Goal: Transaction & Acquisition: Download file/media

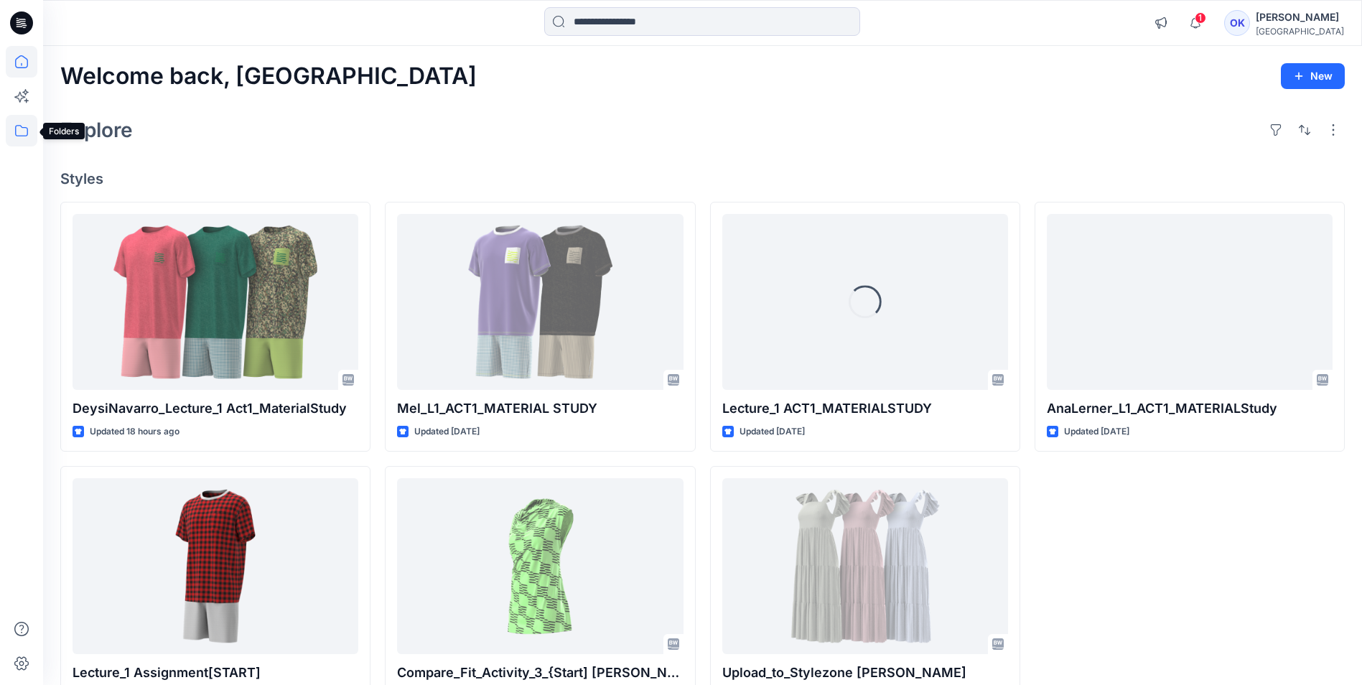
click at [20, 129] on icon at bounding box center [22, 131] width 32 height 32
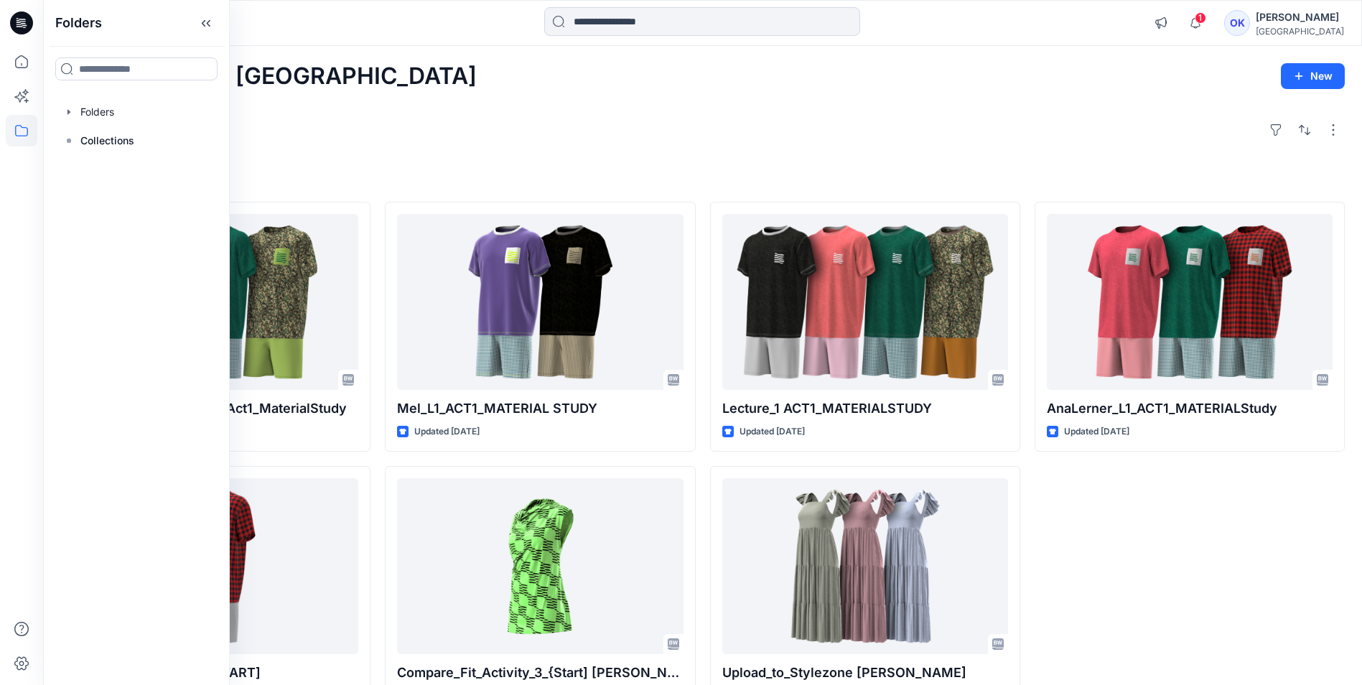
click at [1315, 17] on div "[PERSON_NAME]" at bounding box center [1300, 17] width 88 height 17
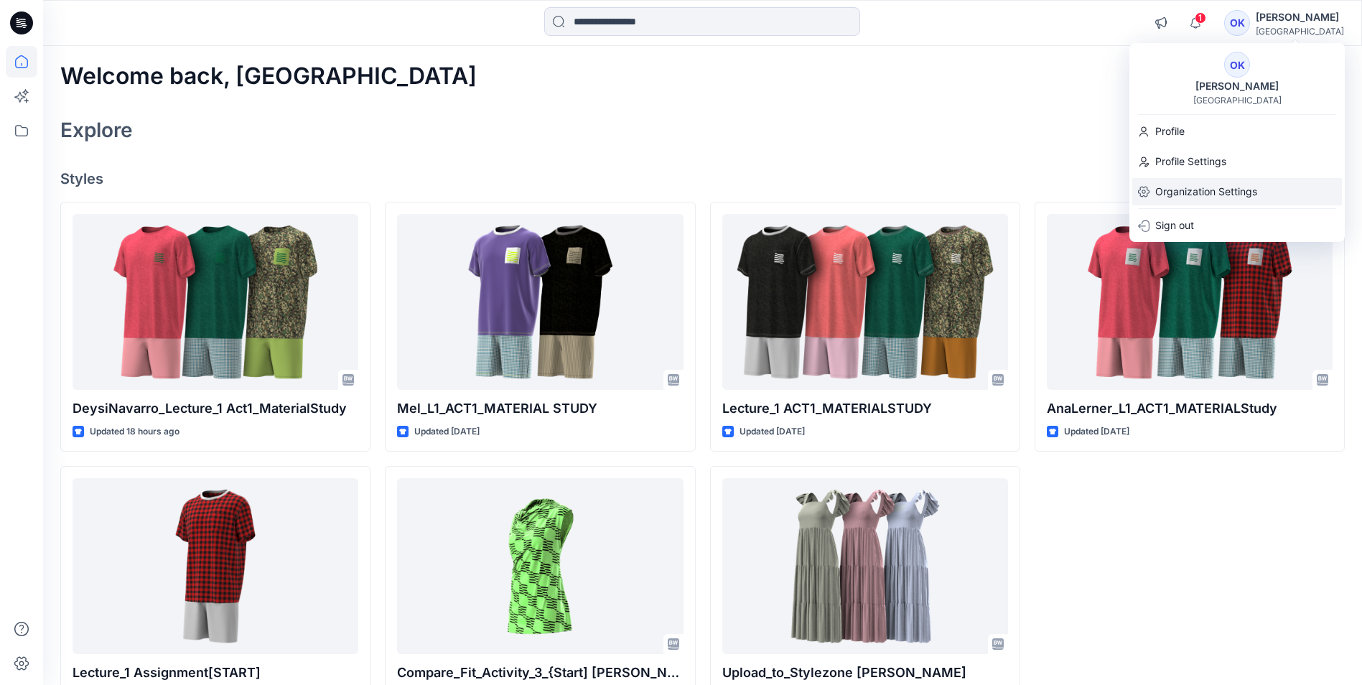
click at [1181, 185] on p "Organization Settings" at bounding box center [1207, 191] width 102 height 27
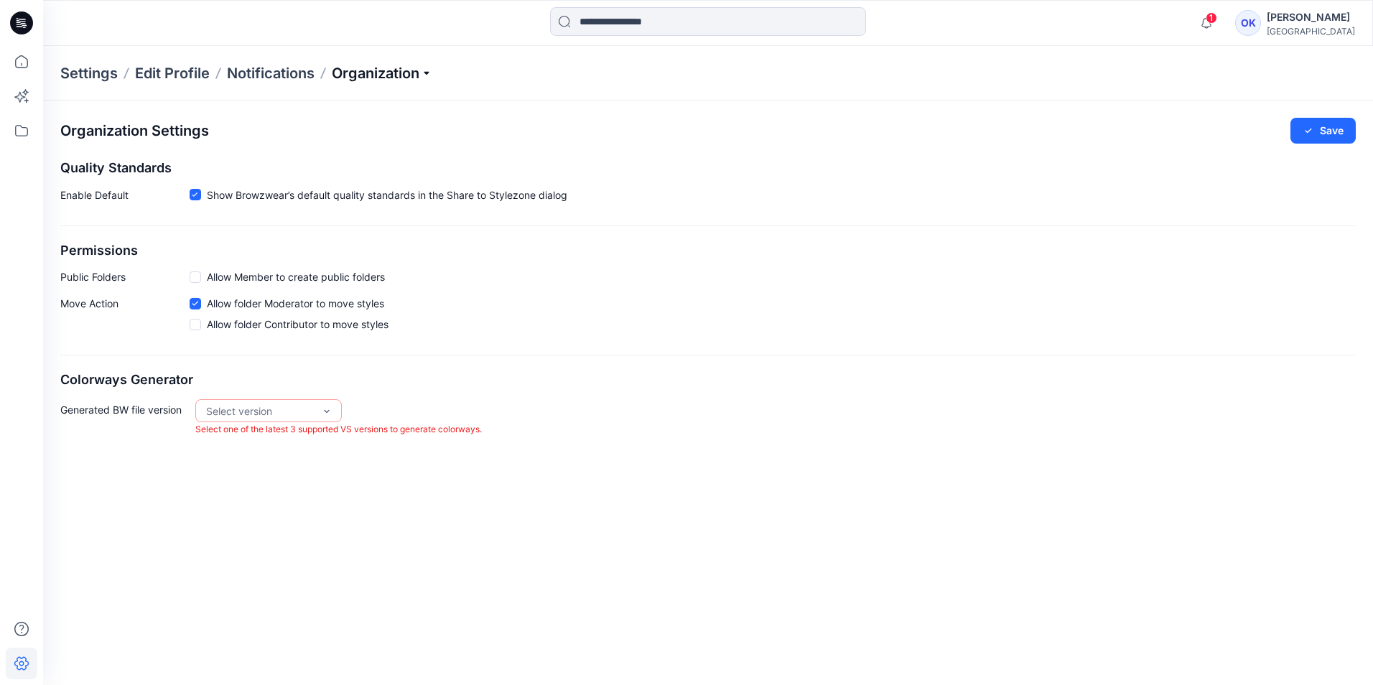
click at [386, 70] on p "Organization" at bounding box center [382, 73] width 101 height 20
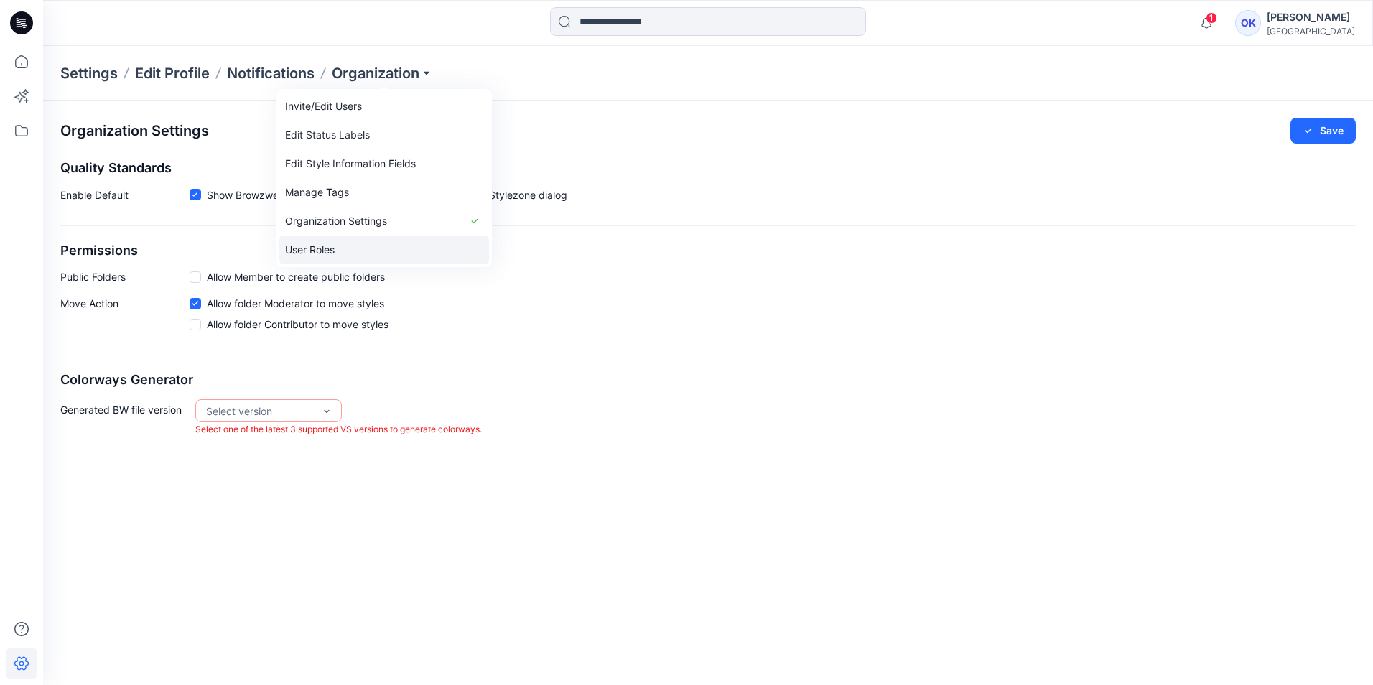
click at [312, 254] on link "User Roles" at bounding box center [384, 250] width 210 height 29
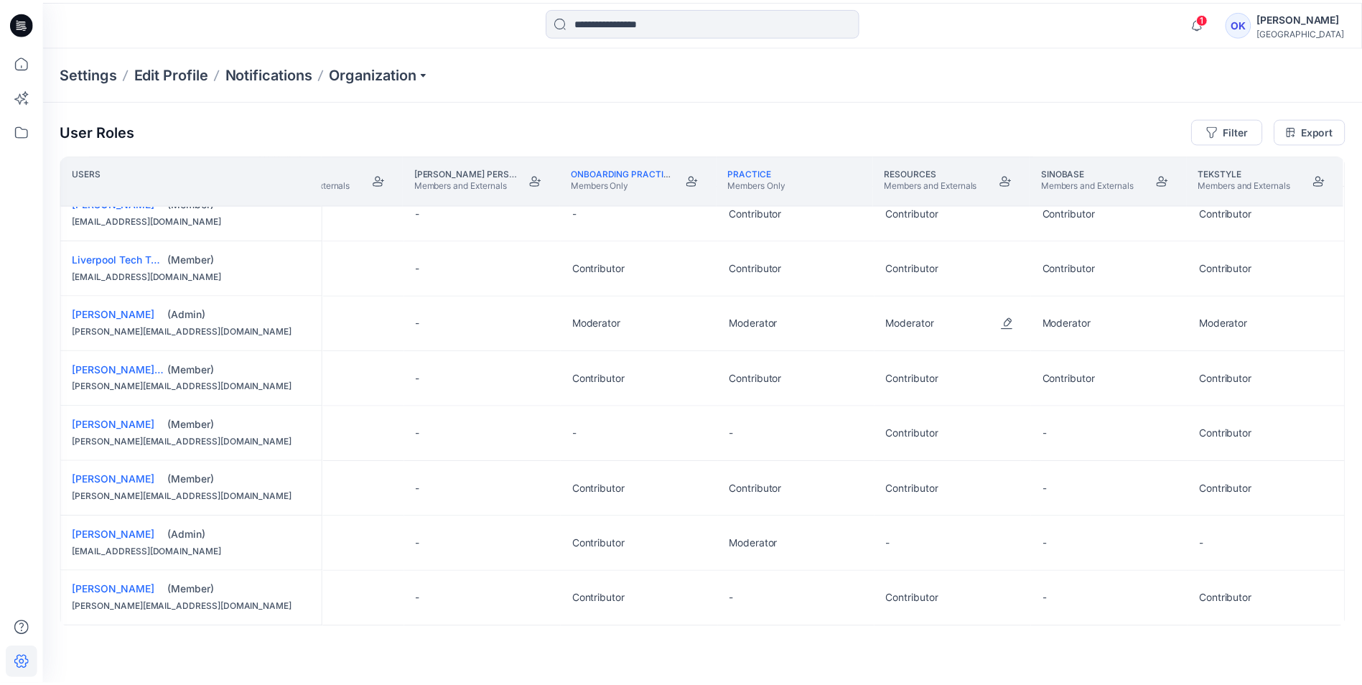
scroll to position [482, 868]
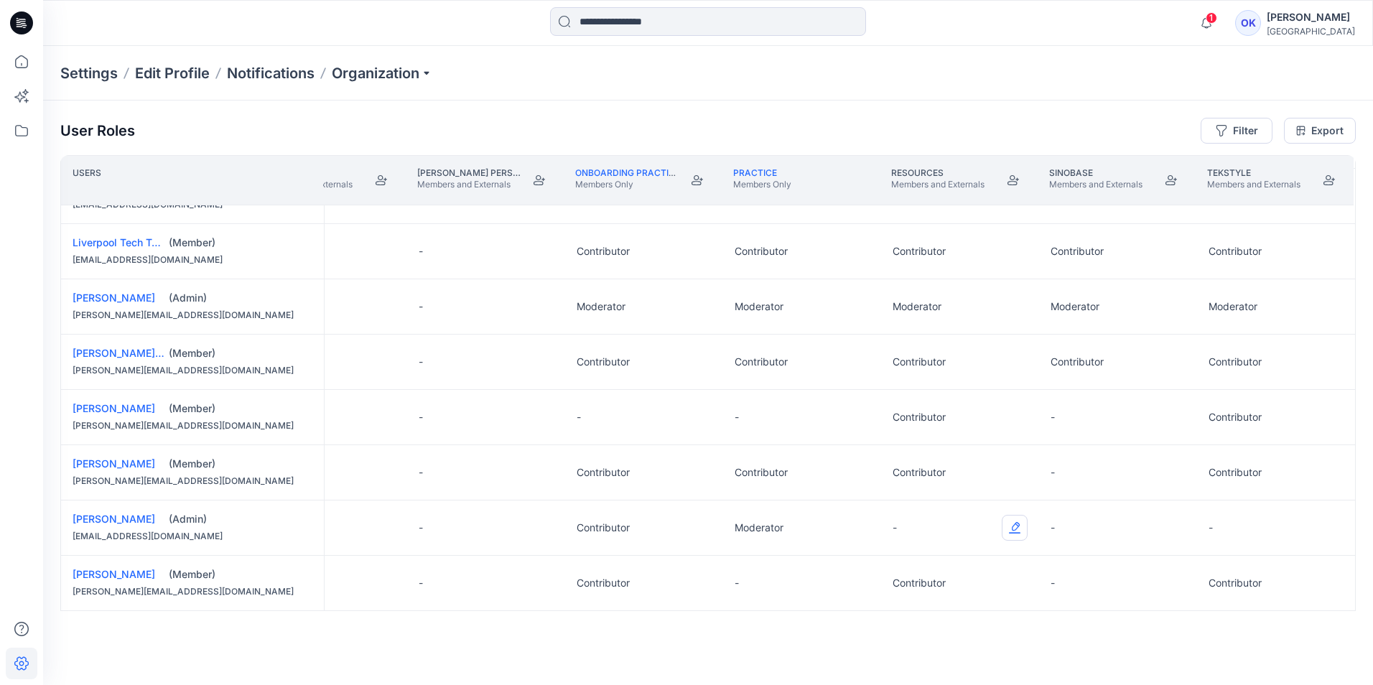
click at [1012, 524] on button "Edit Role" at bounding box center [1015, 528] width 26 height 26
click at [925, 610] on button "Contributor" at bounding box center [944, 611] width 155 height 26
click at [26, 127] on icon at bounding box center [22, 131] width 32 height 32
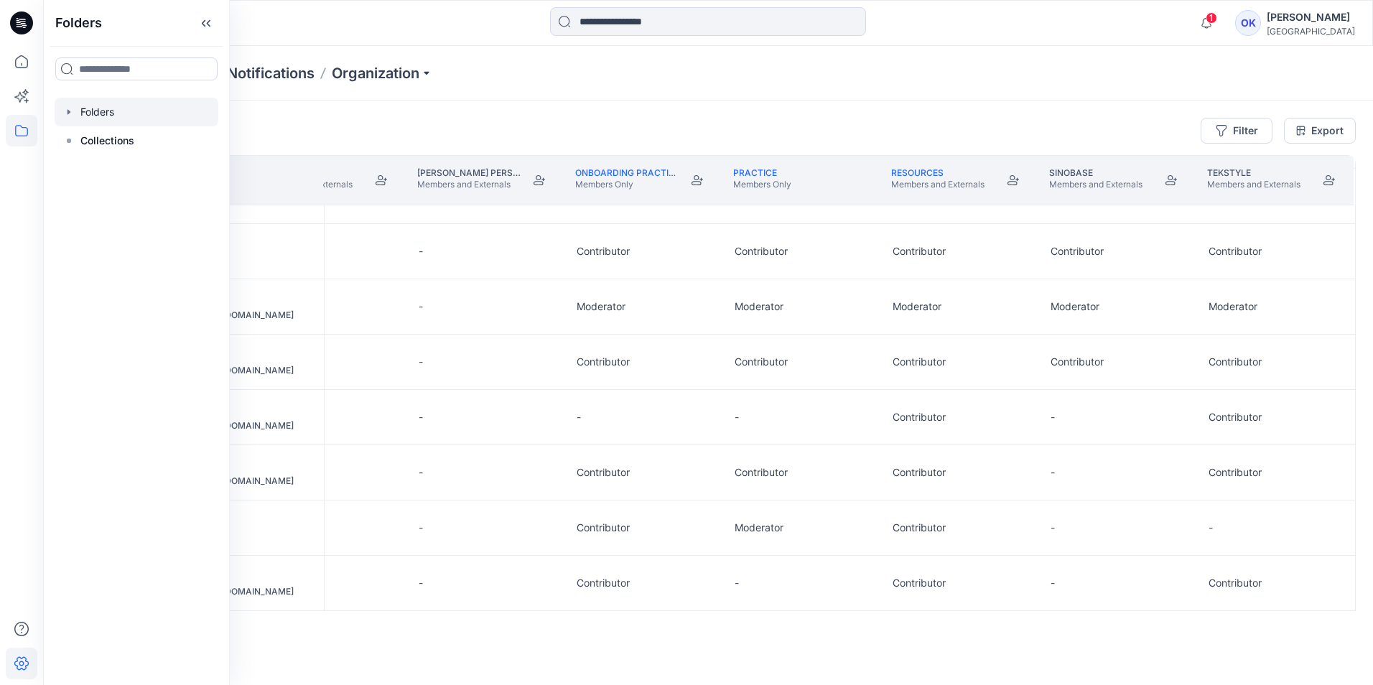
click at [100, 110] on div at bounding box center [137, 112] width 164 height 29
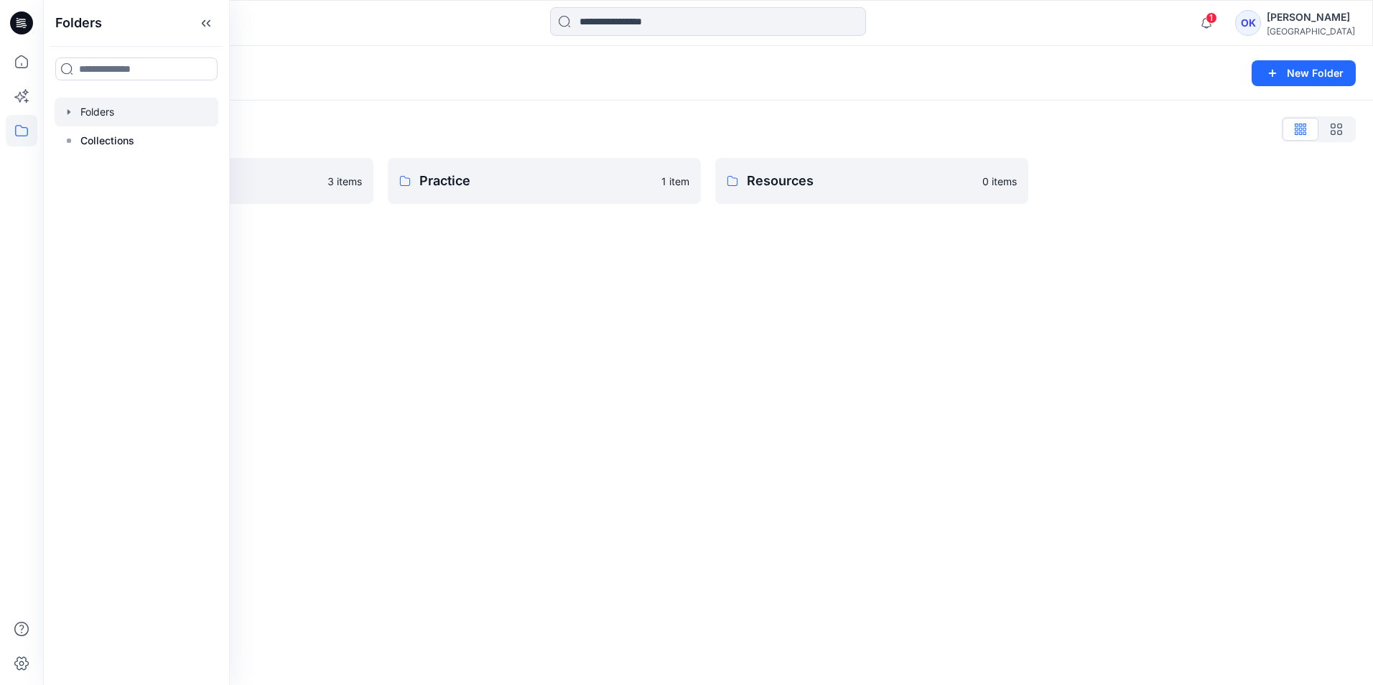
click at [424, 331] on div "Folders New Folder Folders List Onboarding Practice 3 items Practice 1 item Res…" at bounding box center [708, 365] width 1330 height 639
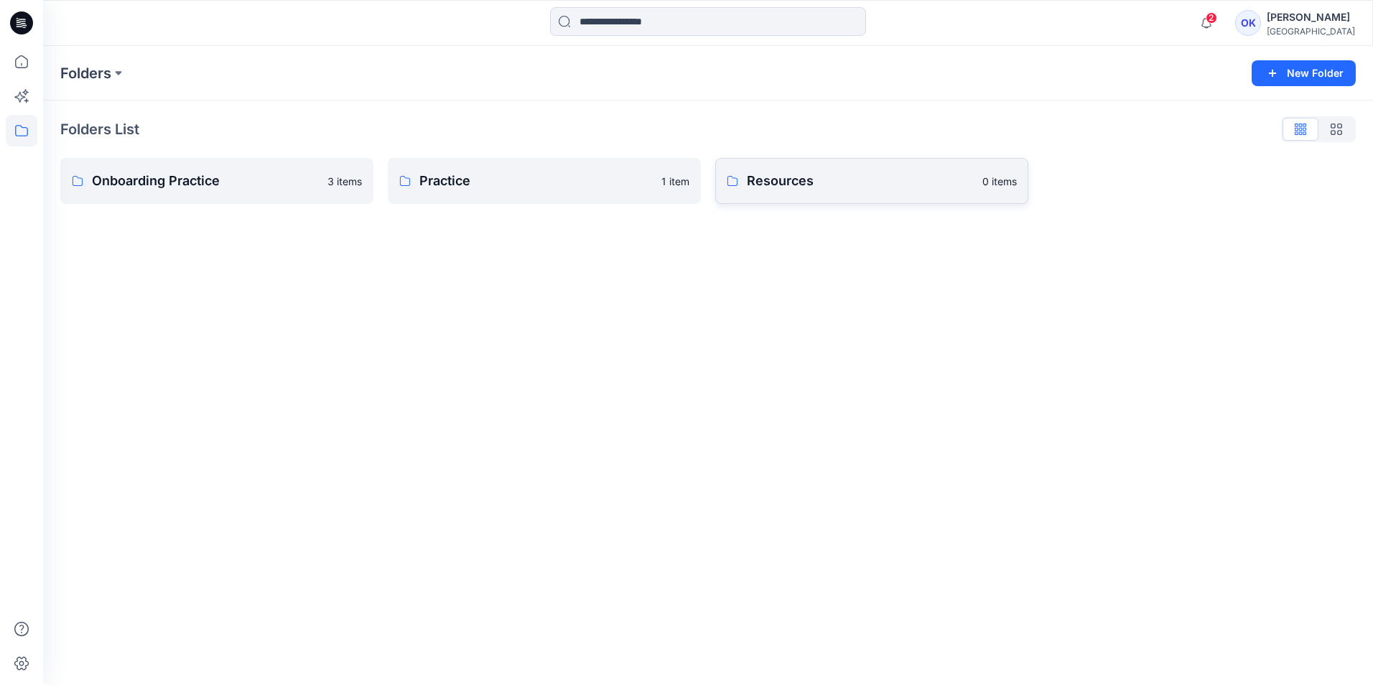
click at [889, 180] on p "Resources" at bounding box center [860, 181] width 227 height 20
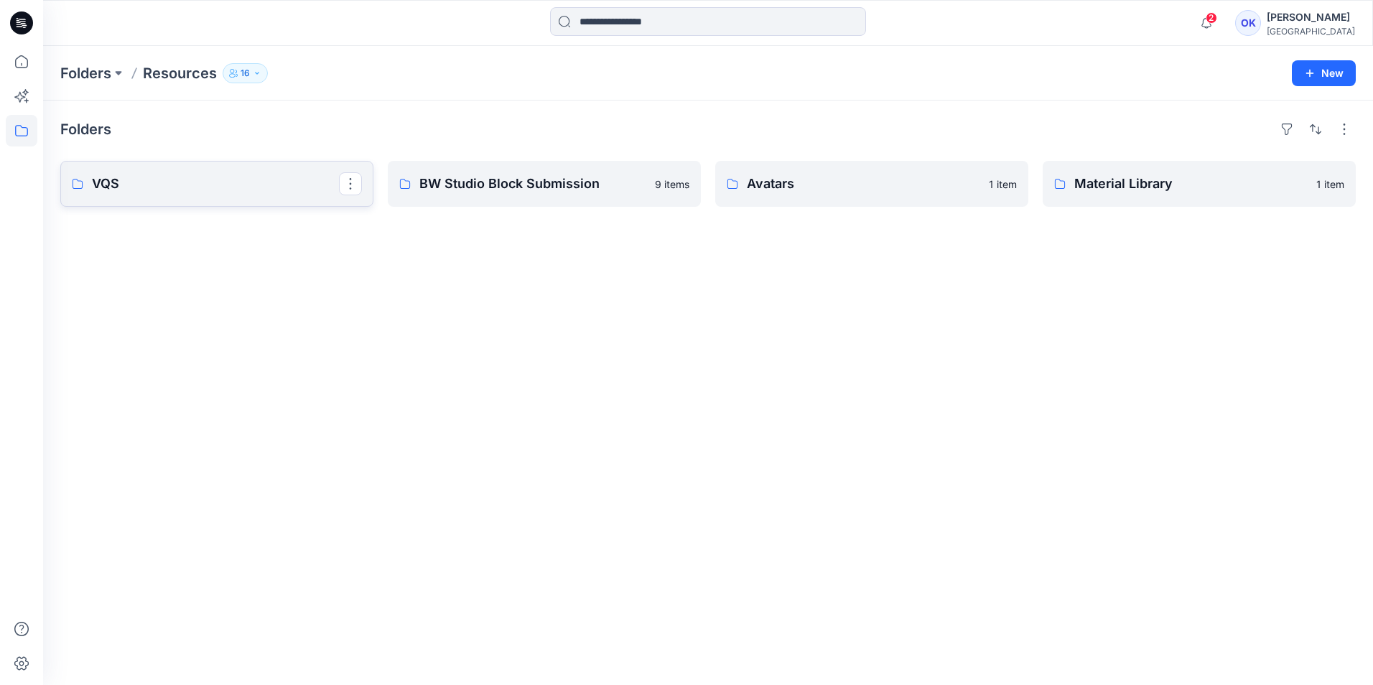
click at [202, 180] on p "VQS" at bounding box center [215, 184] width 247 height 20
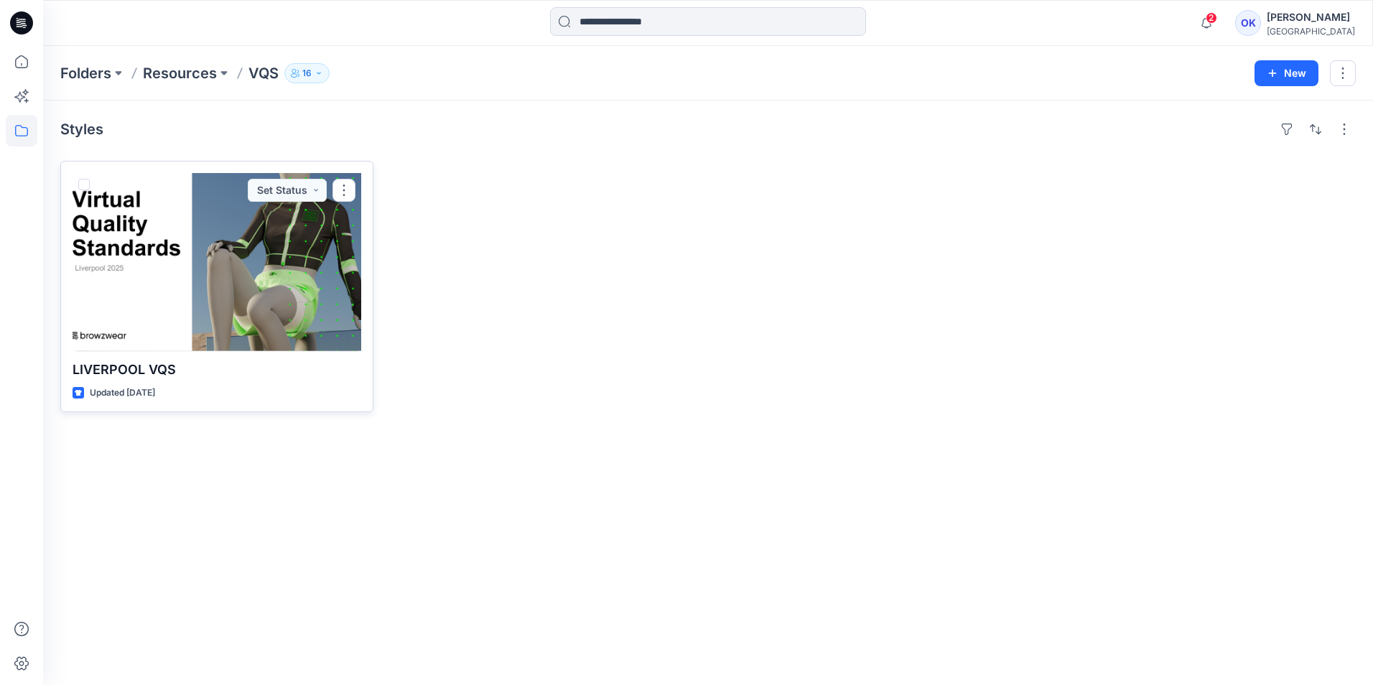
click at [172, 256] on div at bounding box center [217, 262] width 289 height 178
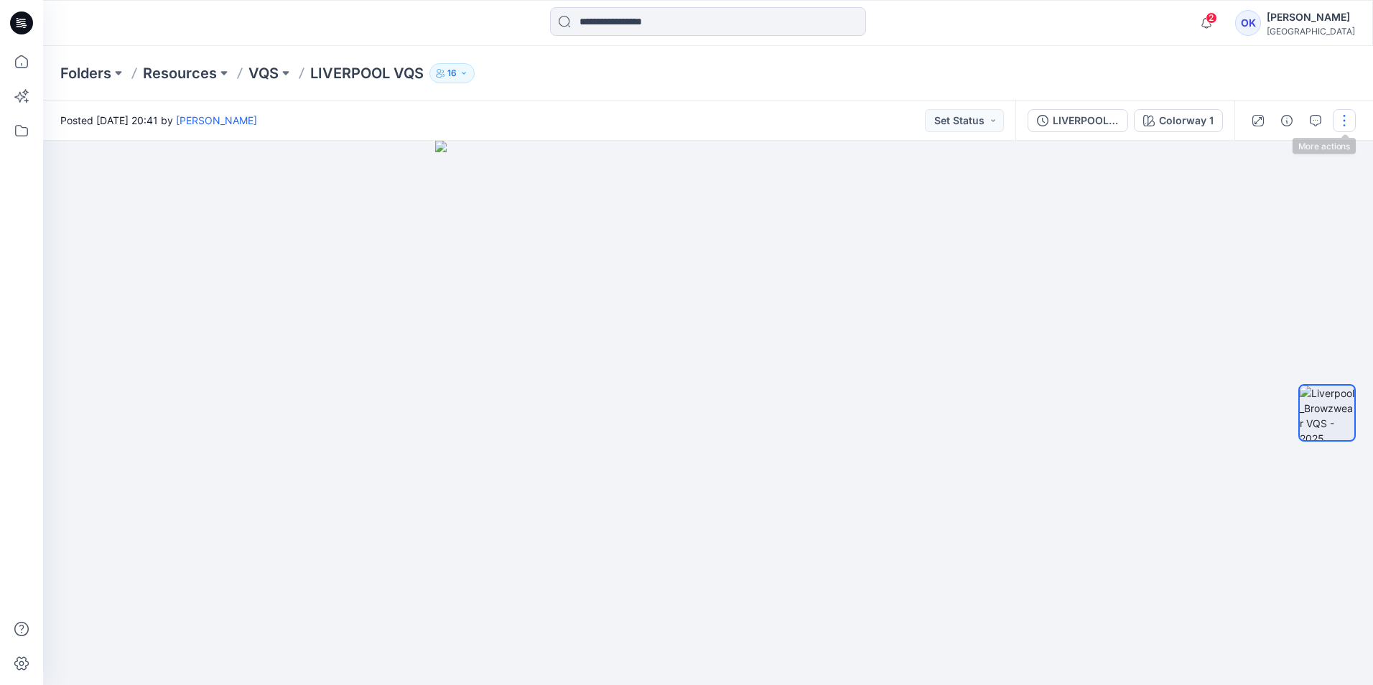
click at [1348, 115] on button "button" at bounding box center [1344, 120] width 23 height 23
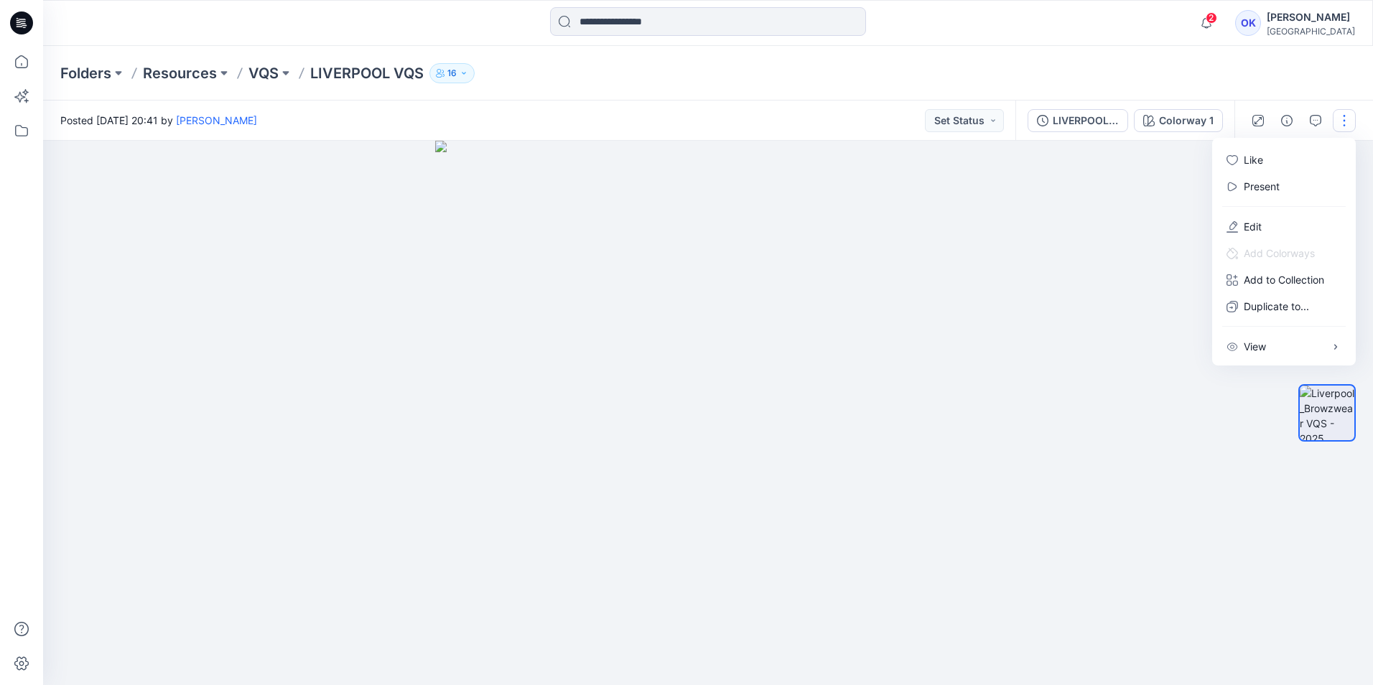
click at [1128, 341] on div at bounding box center [708, 413] width 1330 height 544
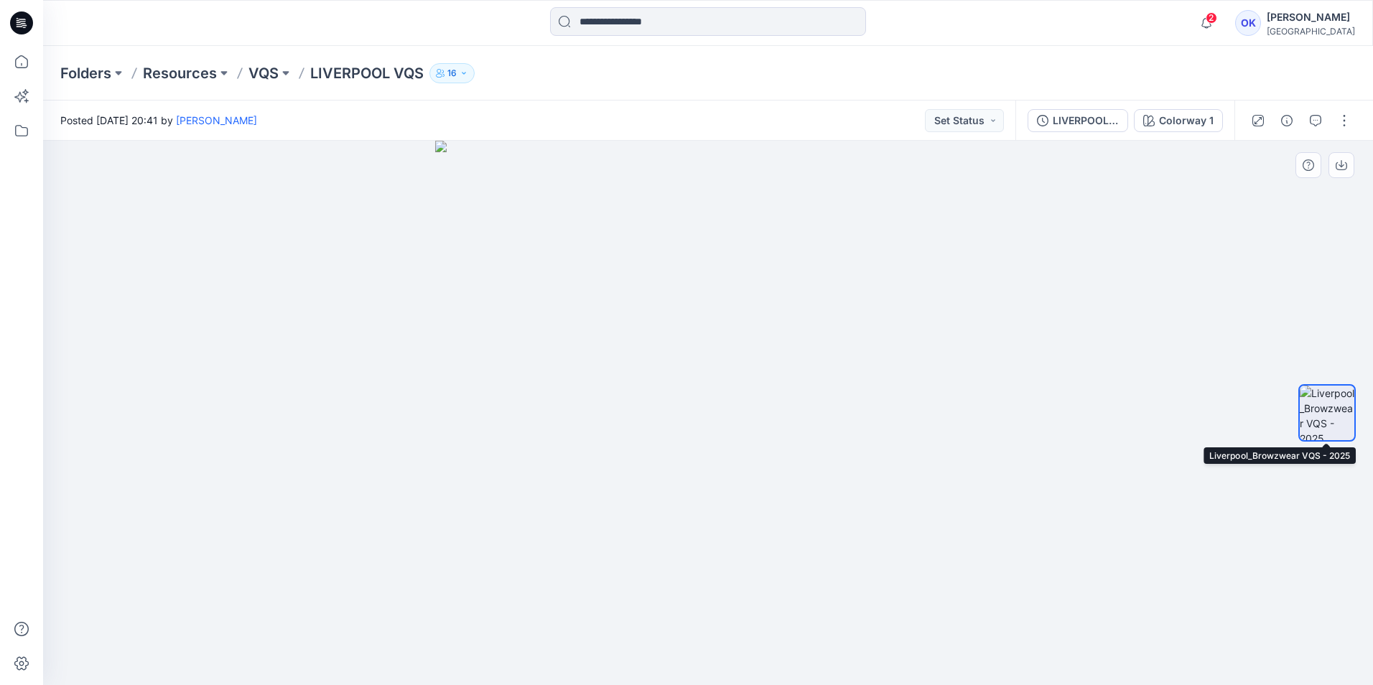
click at [1322, 418] on img at bounding box center [1327, 413] width 55 height 55
click at [1354, 117] on button "button" at bounding box center [1344, 120] width 23 height 23
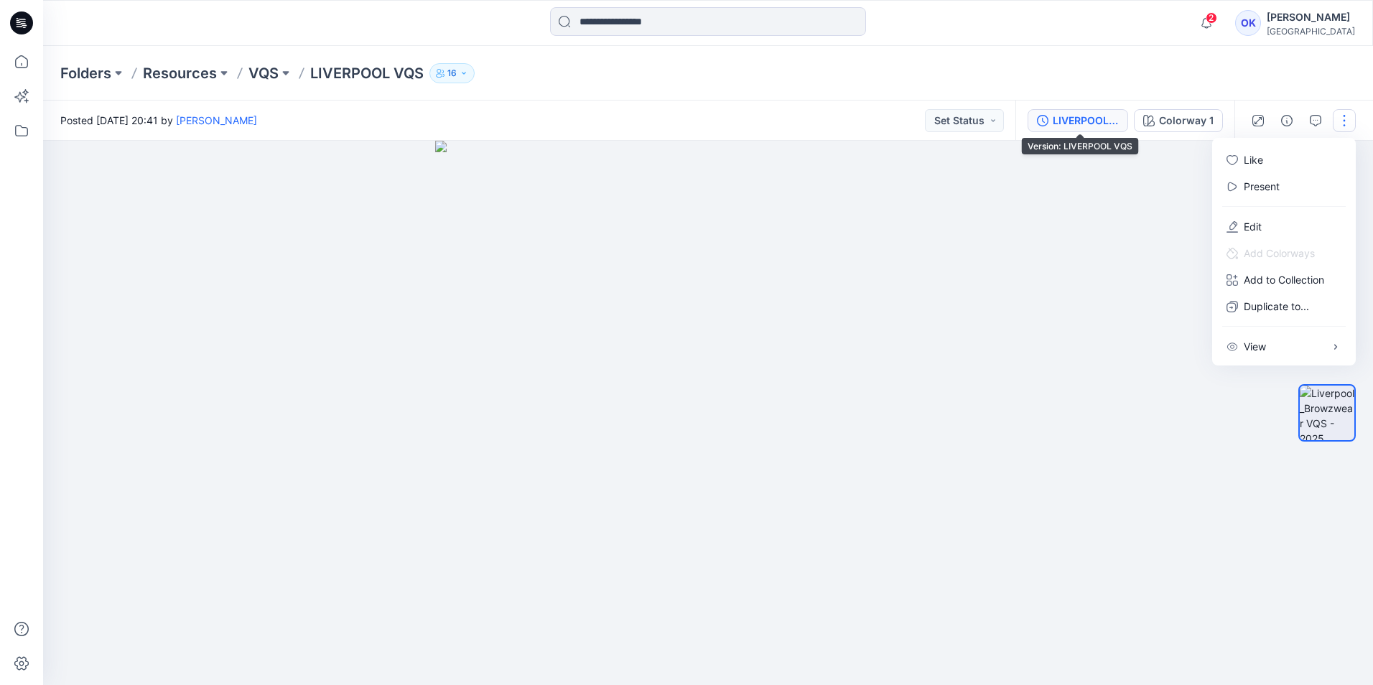
click at [1082, 120] on div "LIVERPOOL VQS" at bounding box center [1086, 121] width 66 height 16
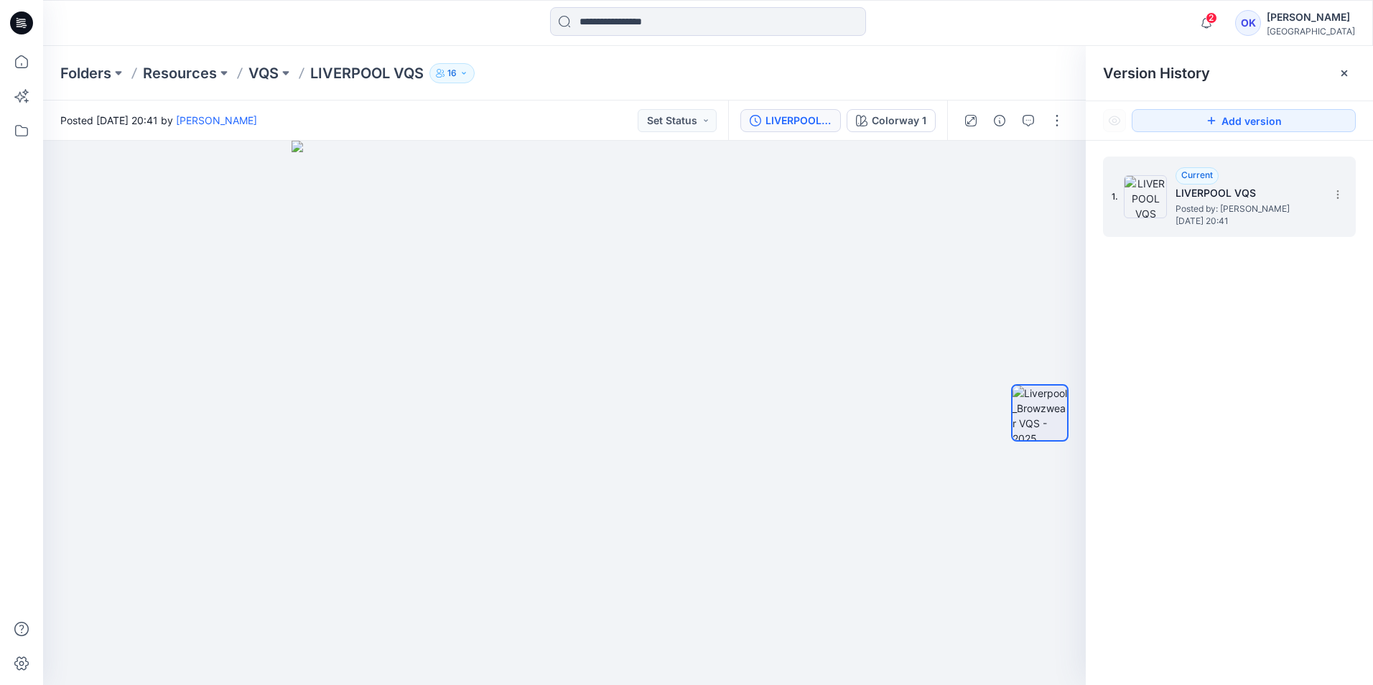
click at [1108, 187] on div "1. Current LIVERPOOL VQS Posted by: [PERSON_NAME] [DATE] 20:41" at bounding box center [1229, 197] width 253 height 80
click at [936, 233] on div at bounding box center [564, 413] width 1043 height 544
click at [822, 318] on img at bounding box center [565, 413] width 546 height 544
click at [1345, 65] on div at bounding box center [1344, 73] width 23 height 23
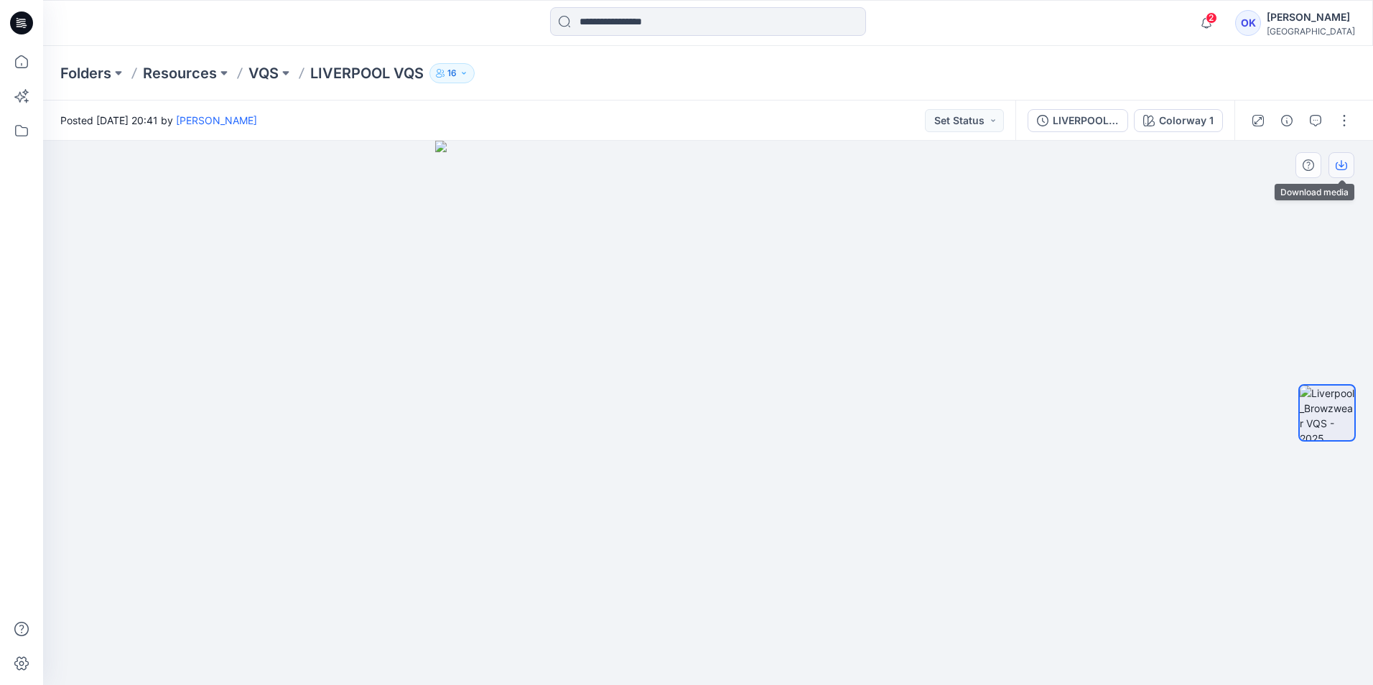
click at [1342, 162] on icon "button" at bounding box center [1341, 164] width 11 height 11
click at [1135, 349] on div at bounding box center [708, 413] width 1330 height 544
click at [184, 105] on div "Posted [DATE] 20:41 by [PERSON_NAME] Set Status" at bounding box center [529, 121] width 972 height 40
click at [199, 67] on p "Resources" at bounding box center [180, 73] width 74 height 20
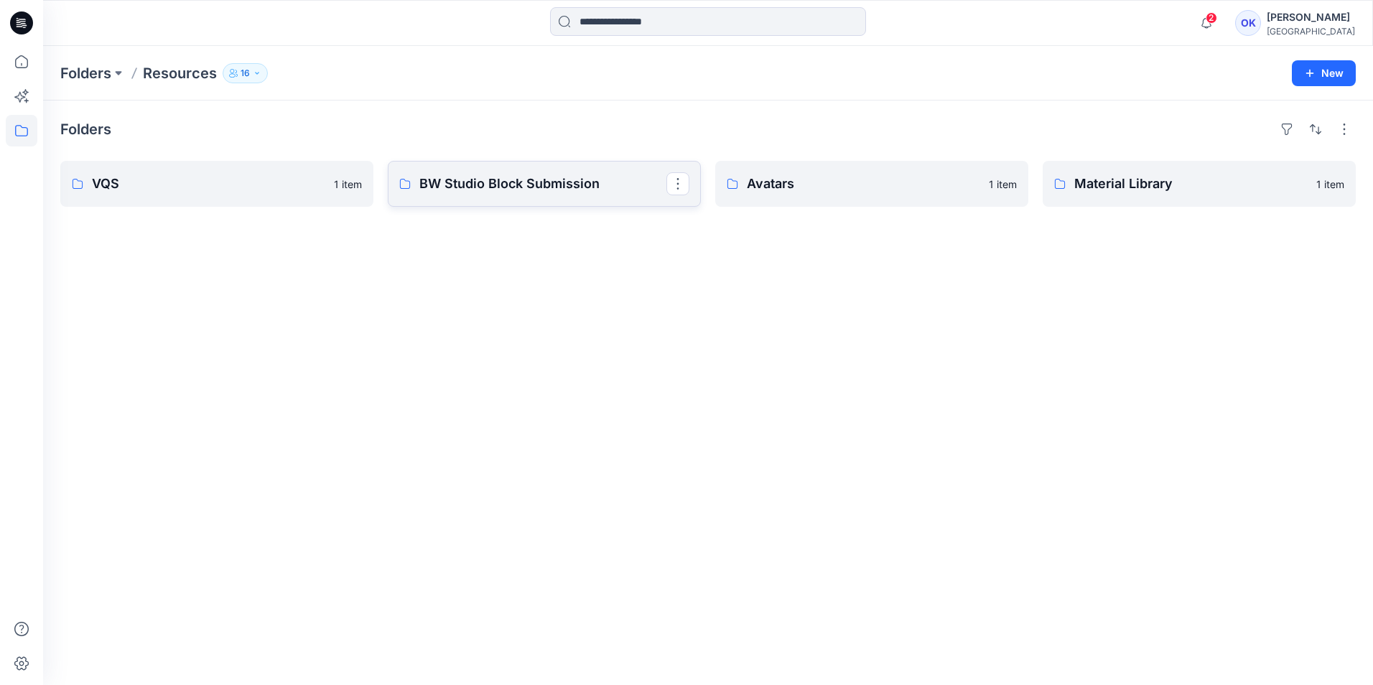
click at [545, 185] on p "BW Studio Block Submission" at bounding box center [542, 184] width 247 height 20
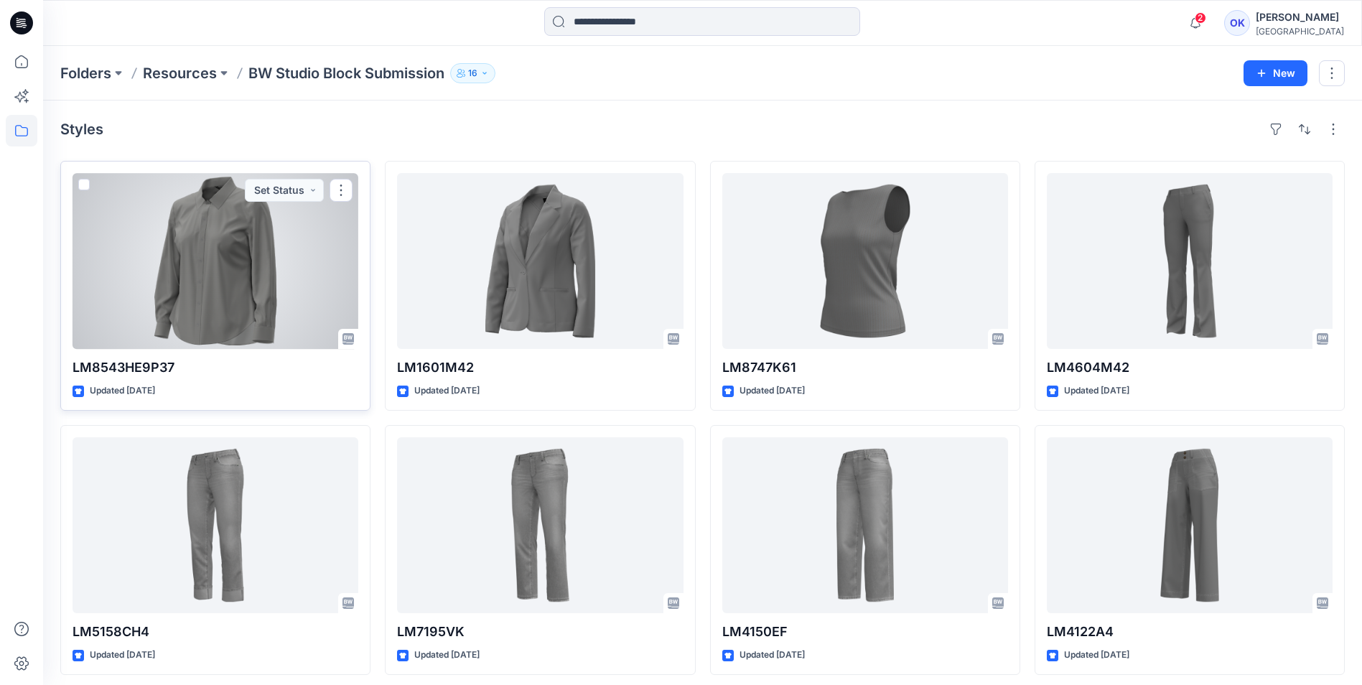
click at [189, 287] on div at bounding box center [216, 261] width 286 height 176
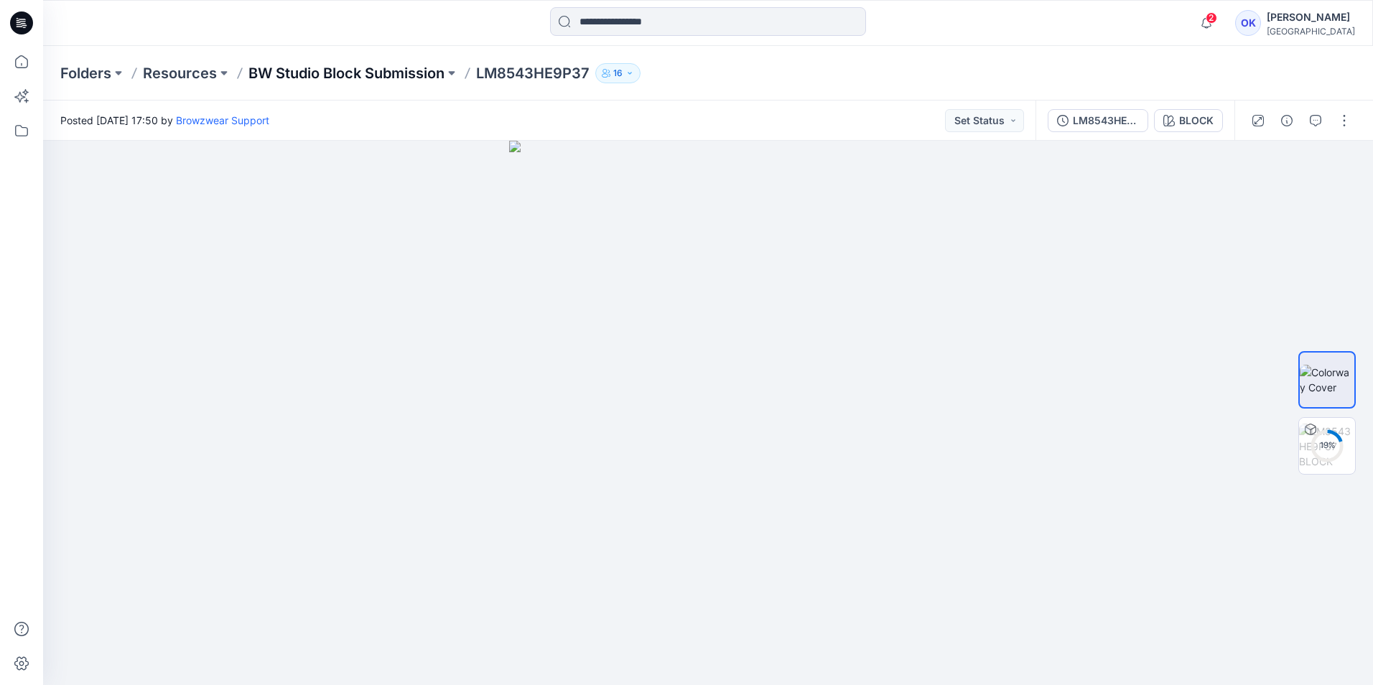
click at [409, 73] on p "BW Studio Block Submission" at bounding box center [347, 73] width 196 height 20
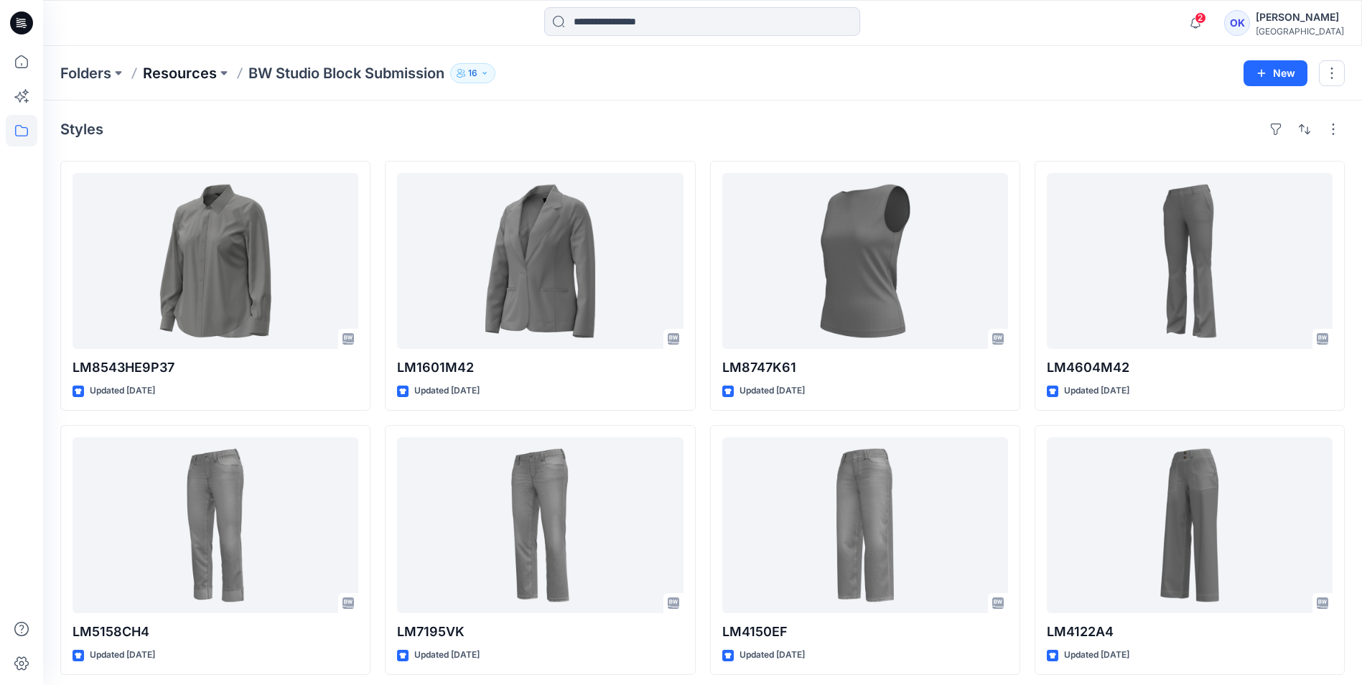
click at [172, 69] on p "Resources" at bounding box center [180, 73] width 74 height 20
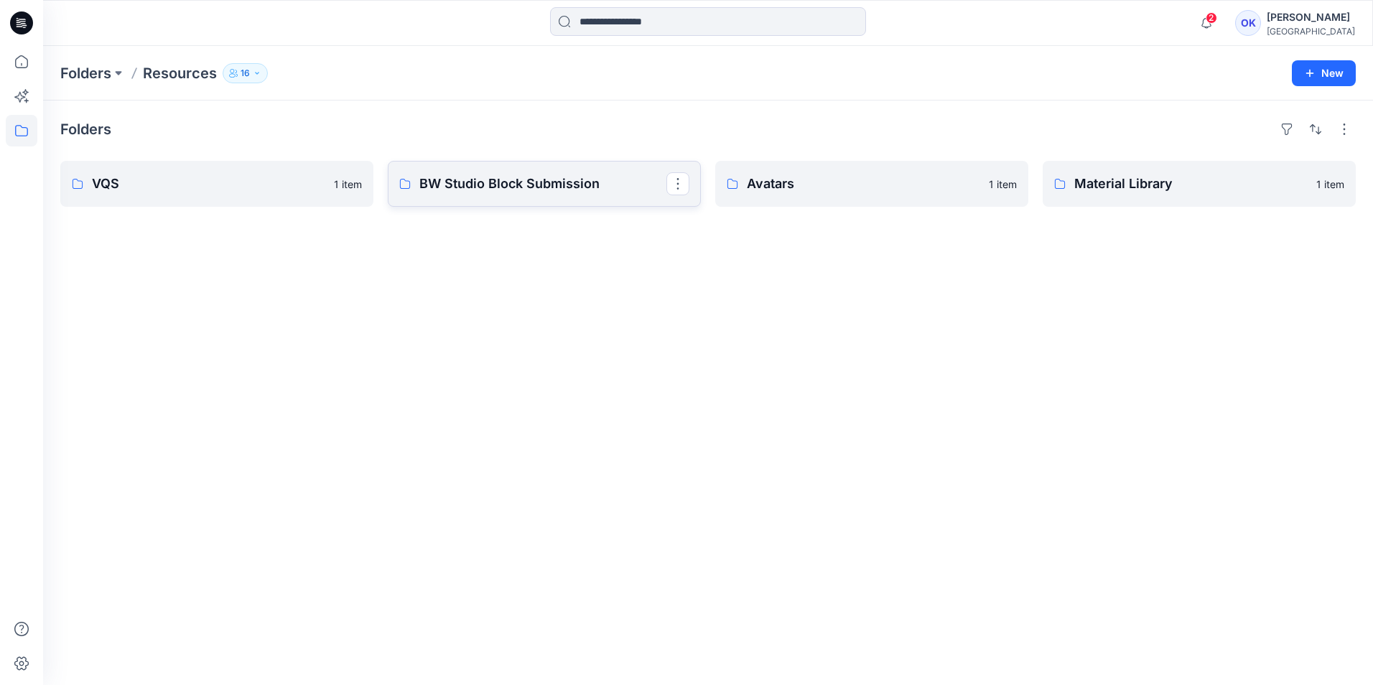
click at [580, 186] on p "BW Studio Block Submission" at bounding box center [542, 184] width 247 height 20
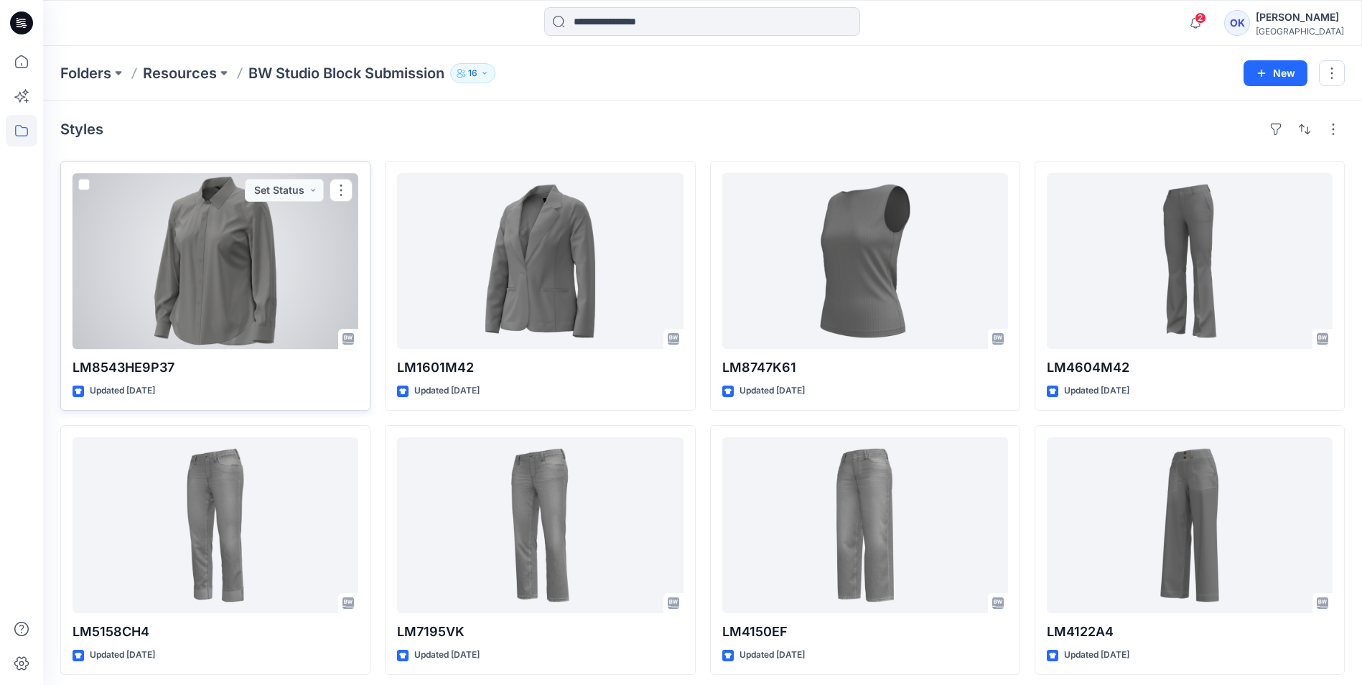
click at [254, 269] on div at bounding box center [216, 261] width 286 height 176
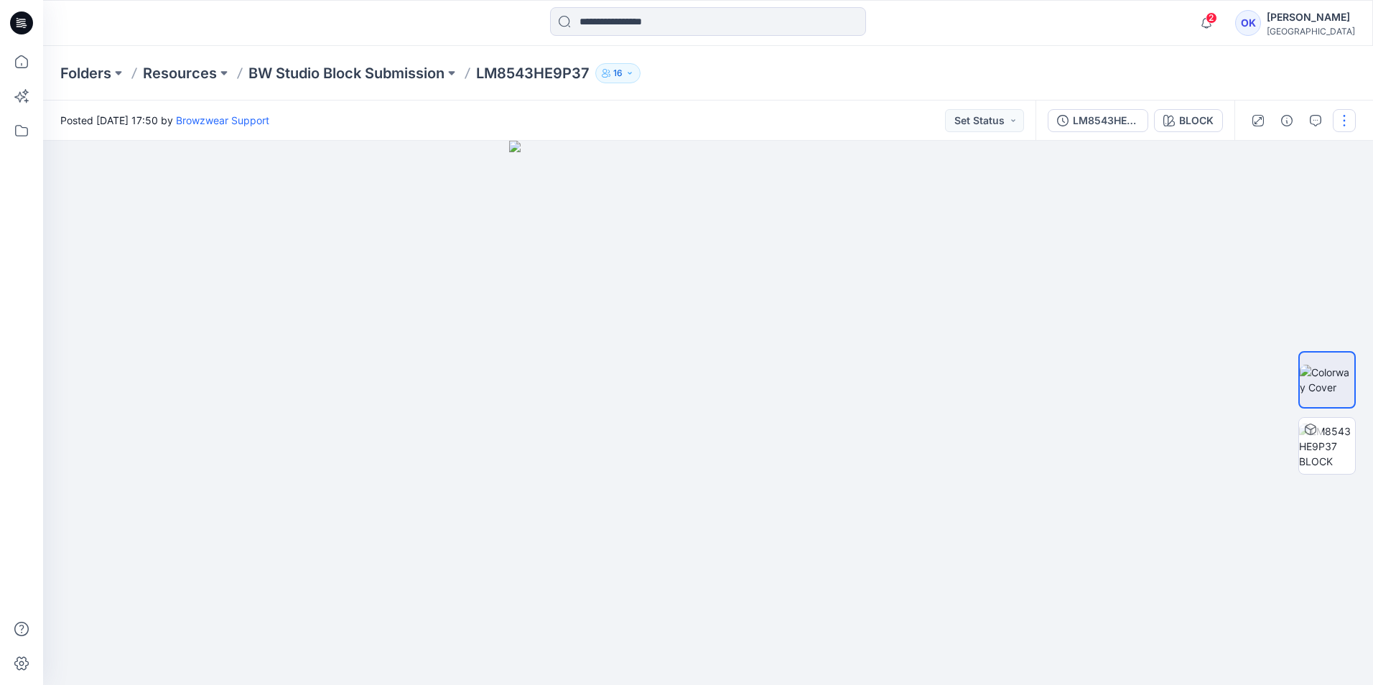
click at [1345, 121] on button "button" at bounding box center [1344, 120] width 23 height 23
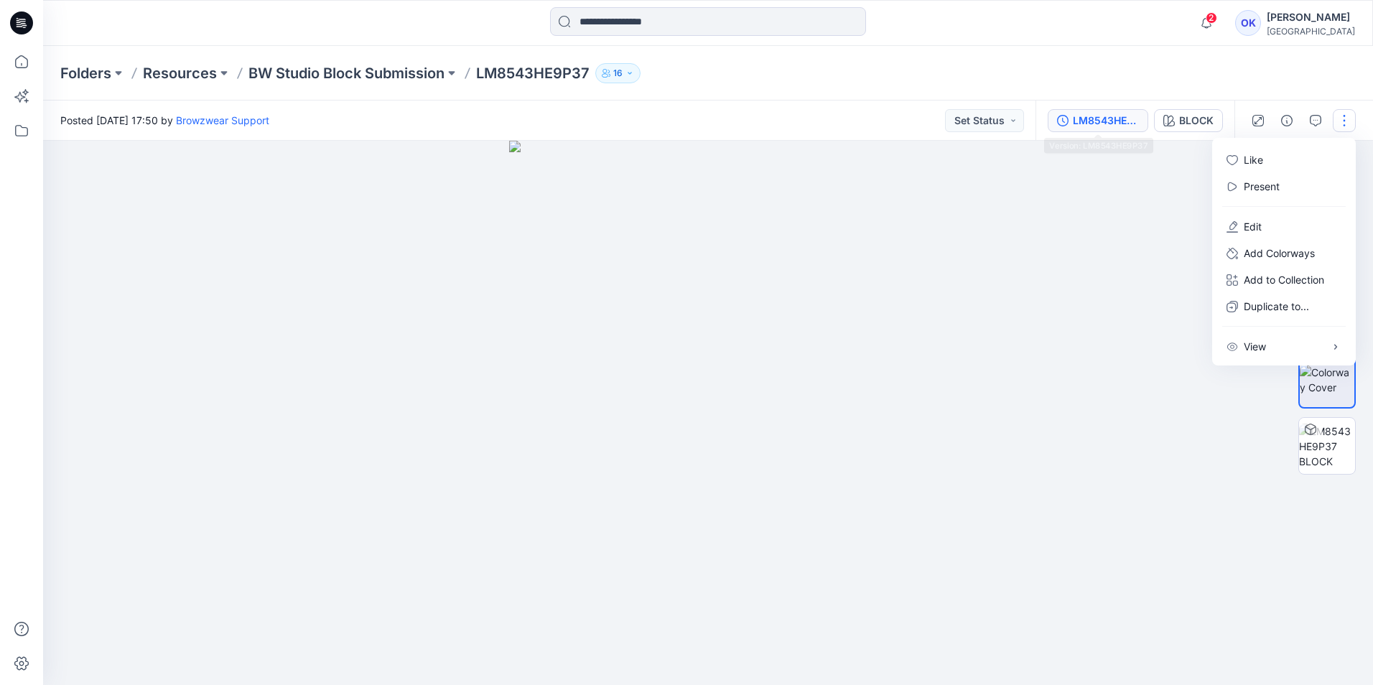
click at [1077, 117] on div "LM8543HE9P37" at bounding box center [1106, 121] width 66 height 16
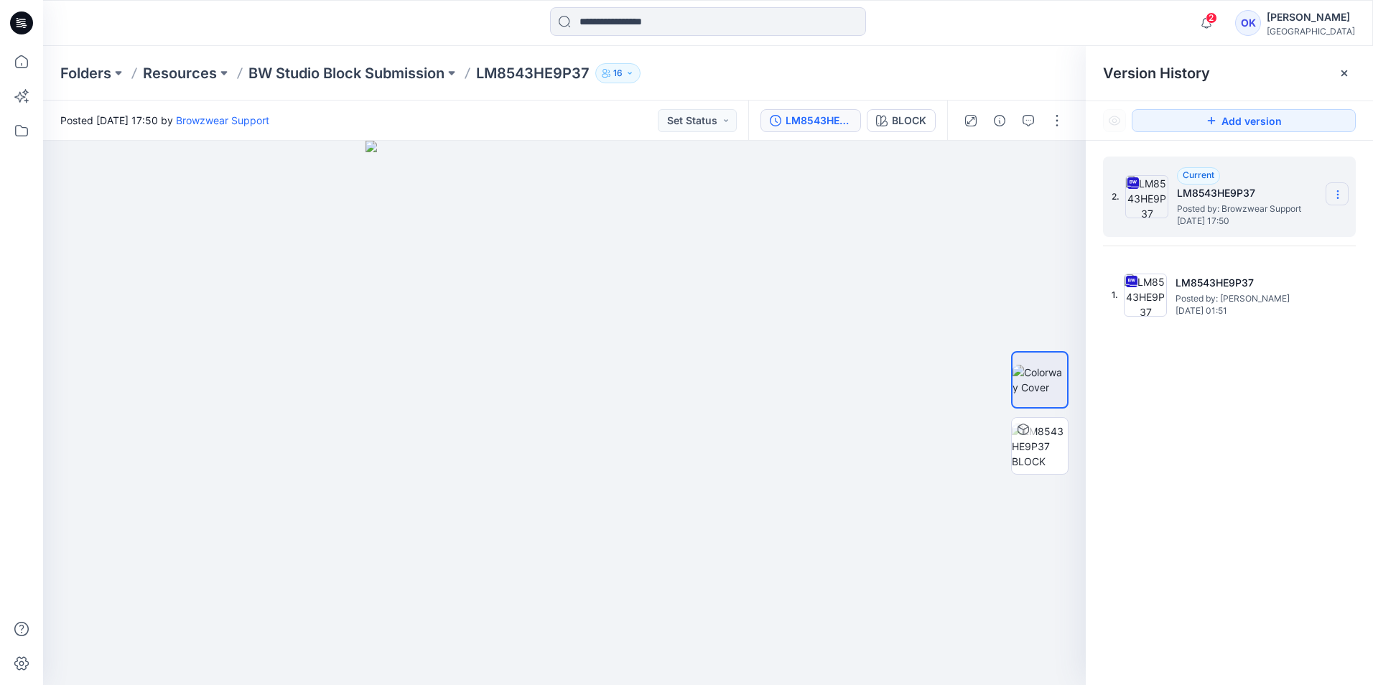
click at [1339, 192] on icon at bounding box center [1337, 194] width 11 height 11
click at [1219, 218] on span "Download Source BW File" at bounding box center [1265, 222] width 120 height 17
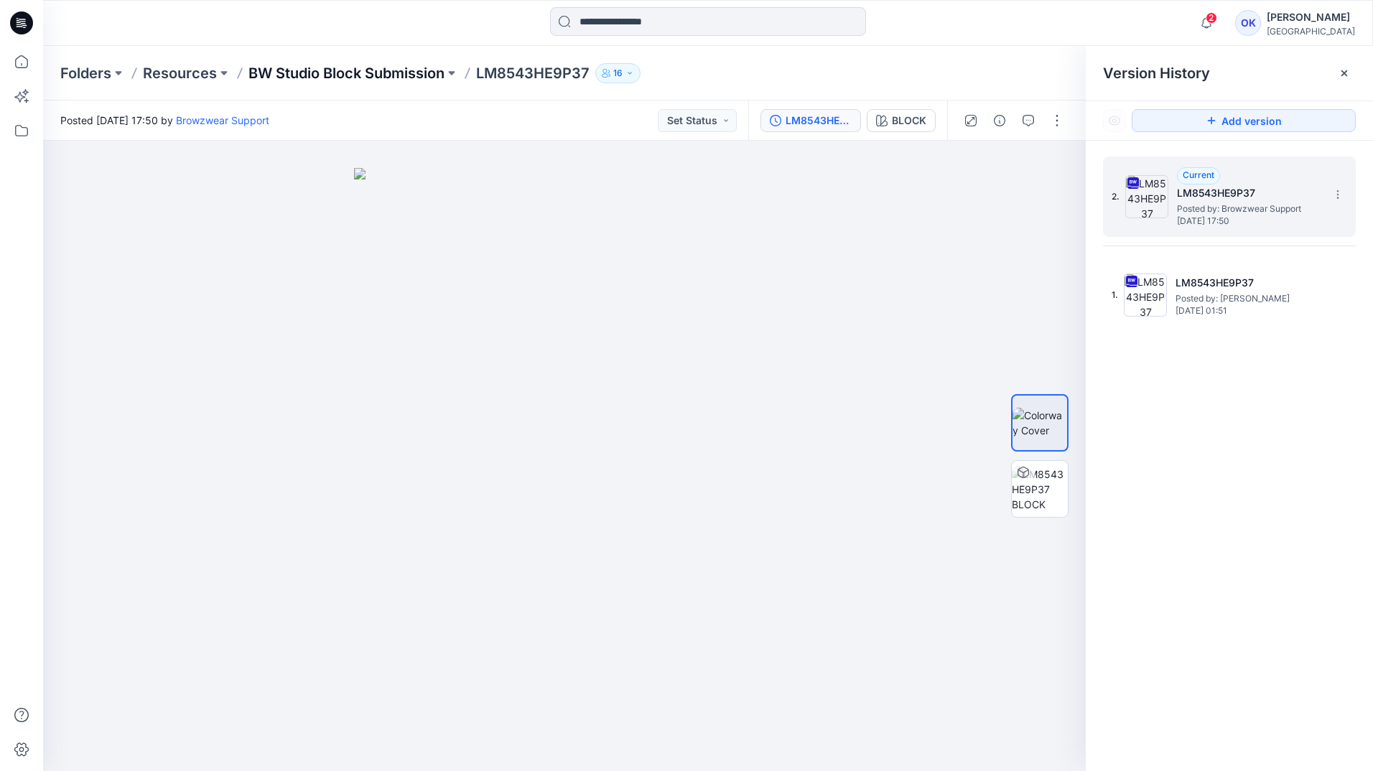
click at [363, 63] on p "BW Studio Block Submission" at bounding box center [347, 73] width 196 height 20
